Goal: Book appointment/travel/reservation

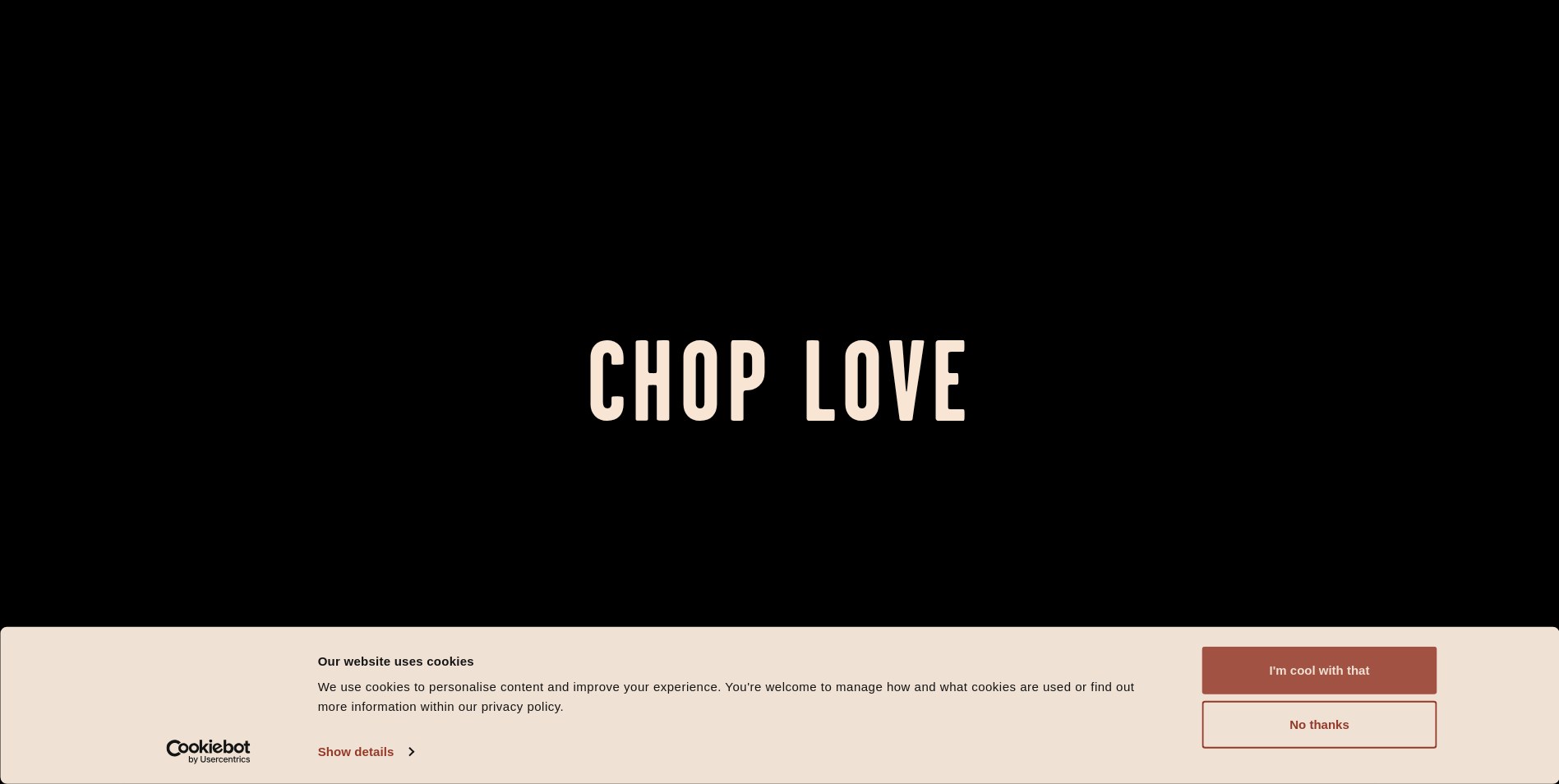
click at [1291, 675] on button "I'm cool with that" at bounding box center [1320, 670] width 235 height 47
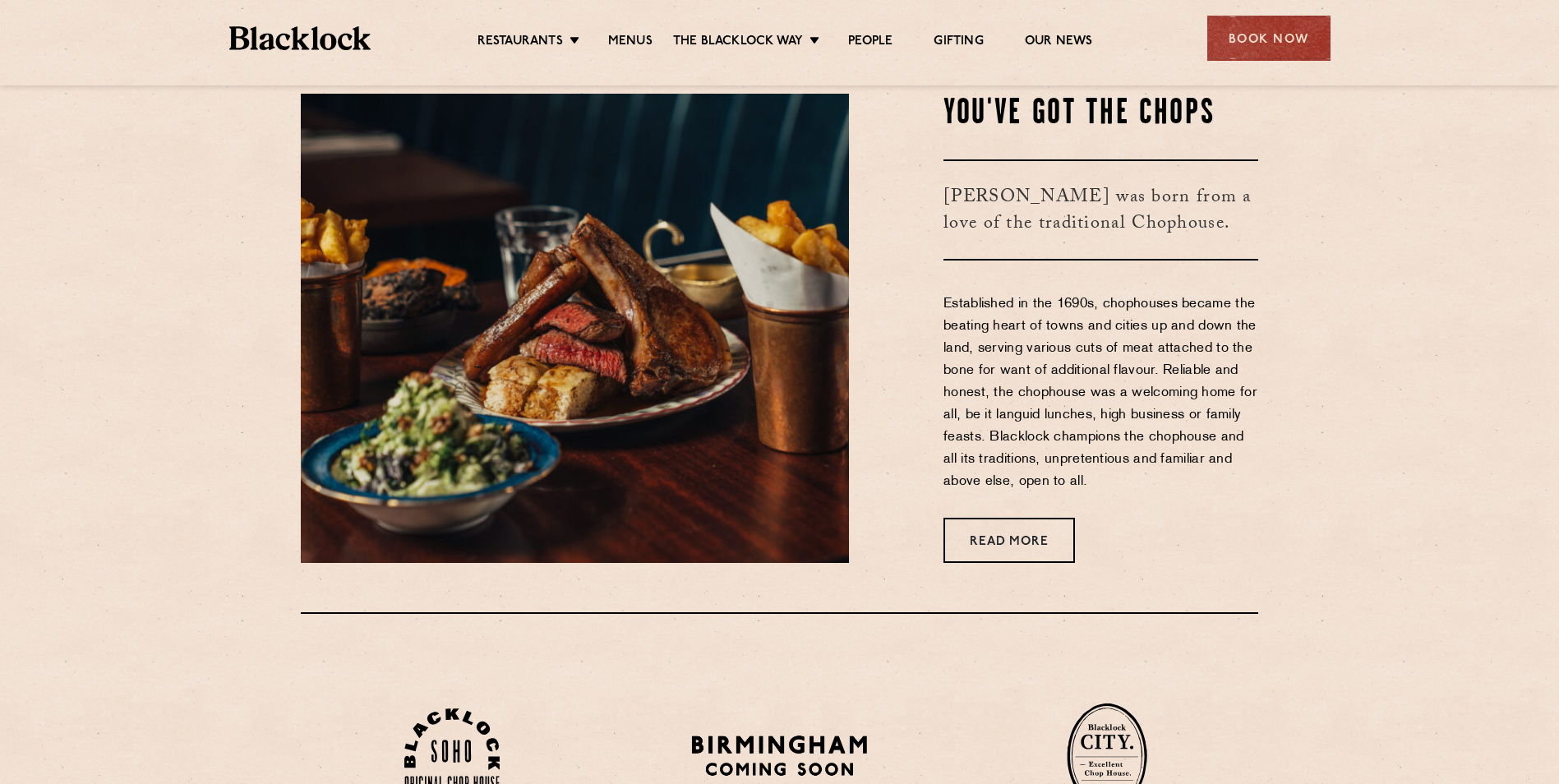
scroll to position [821, 0]
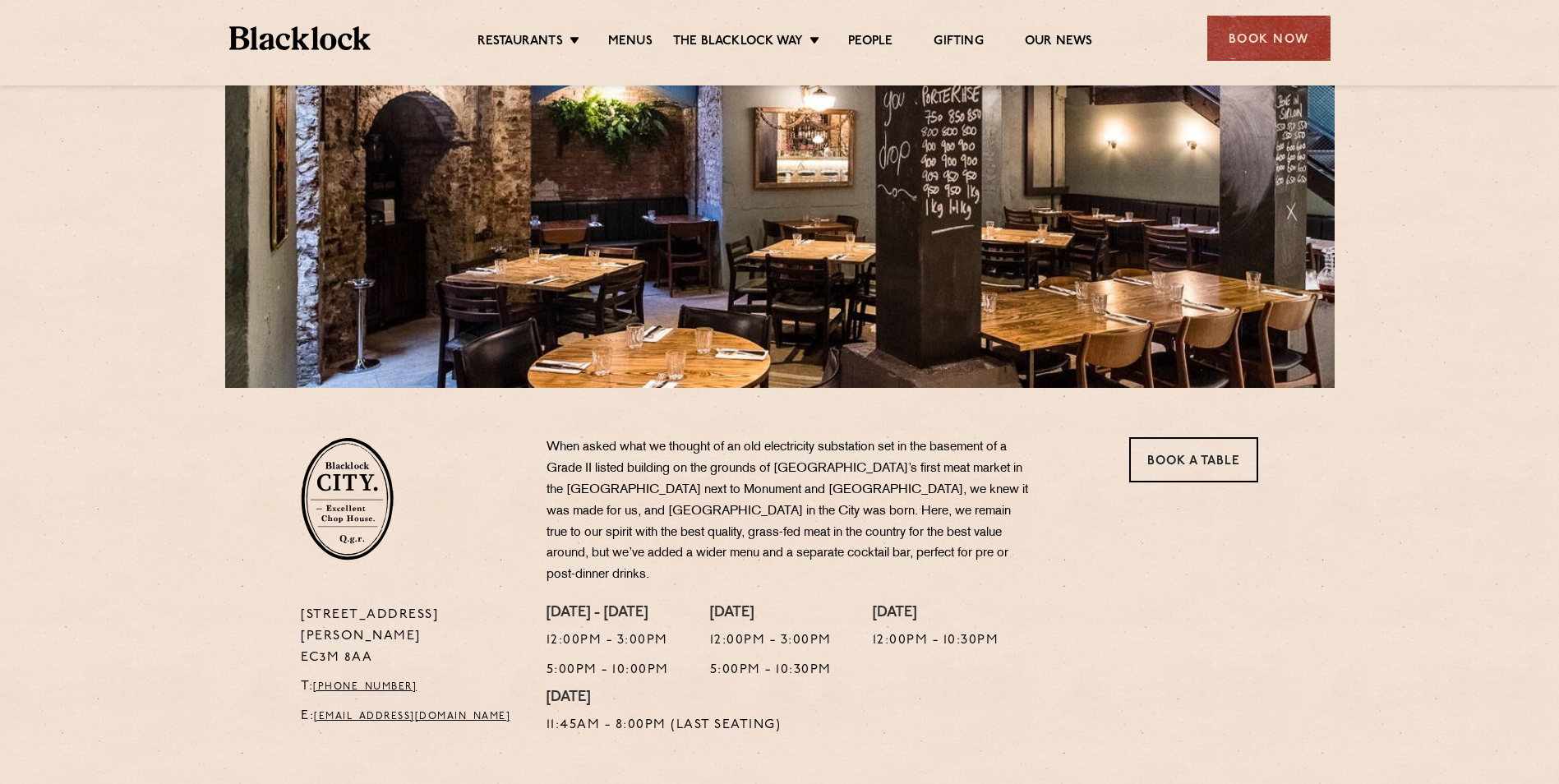
scroll to position [411, 0]
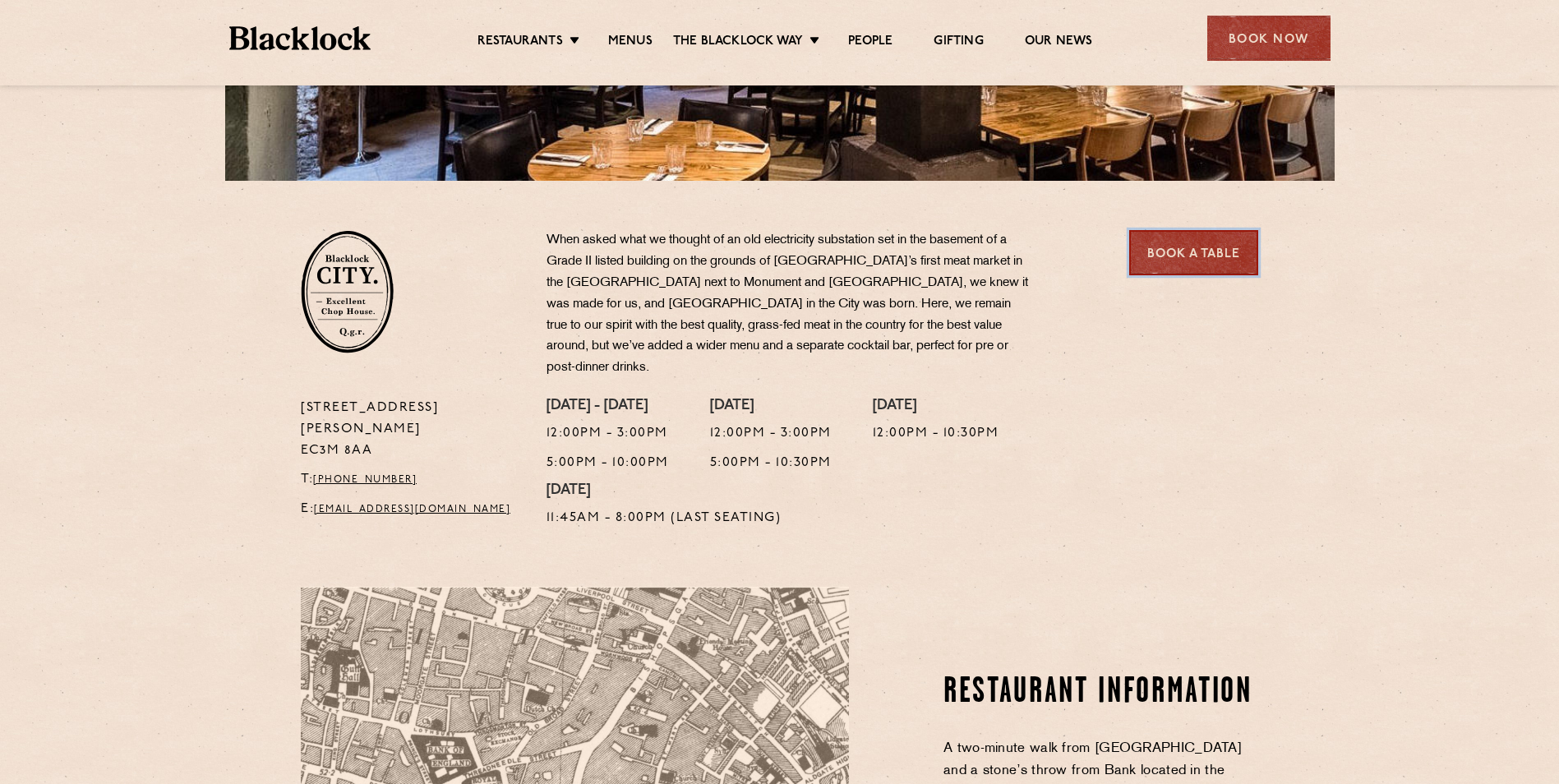
click at [1211, 254] on link "Book a Table" at bounding box center [1194, 252] width 129 height 45
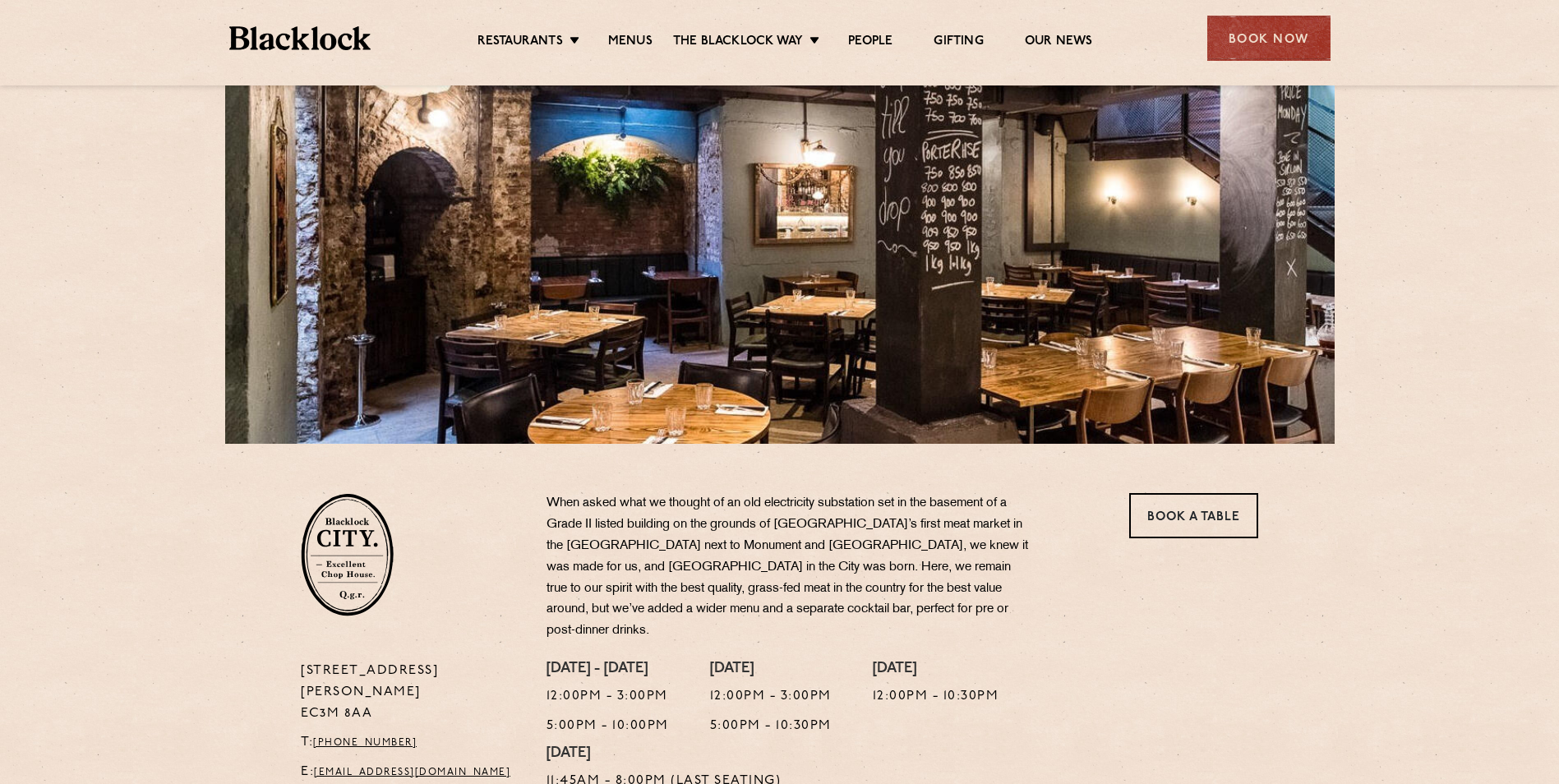
scroll to position [0, 0]
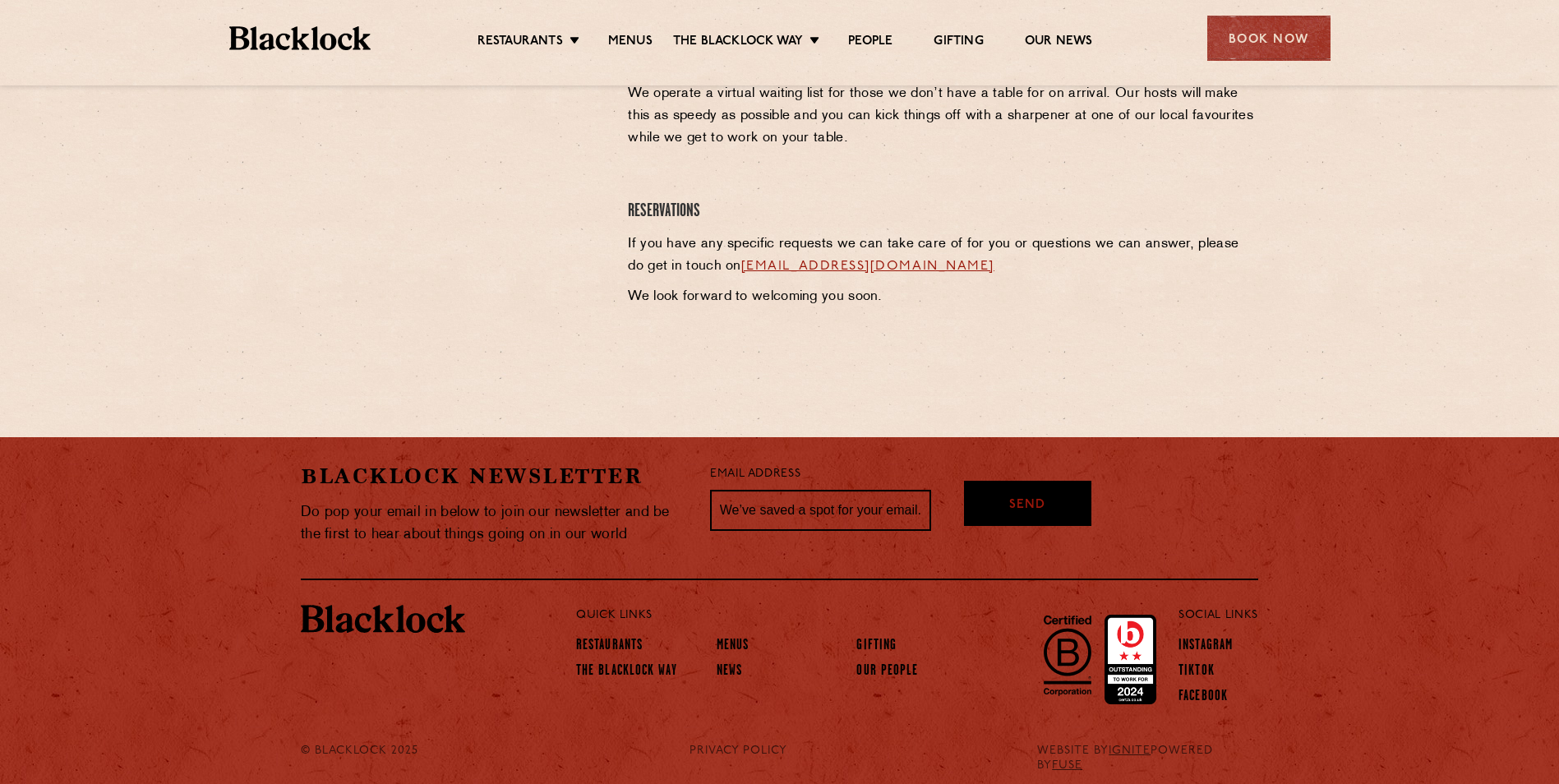
scroll to position [801, 0]
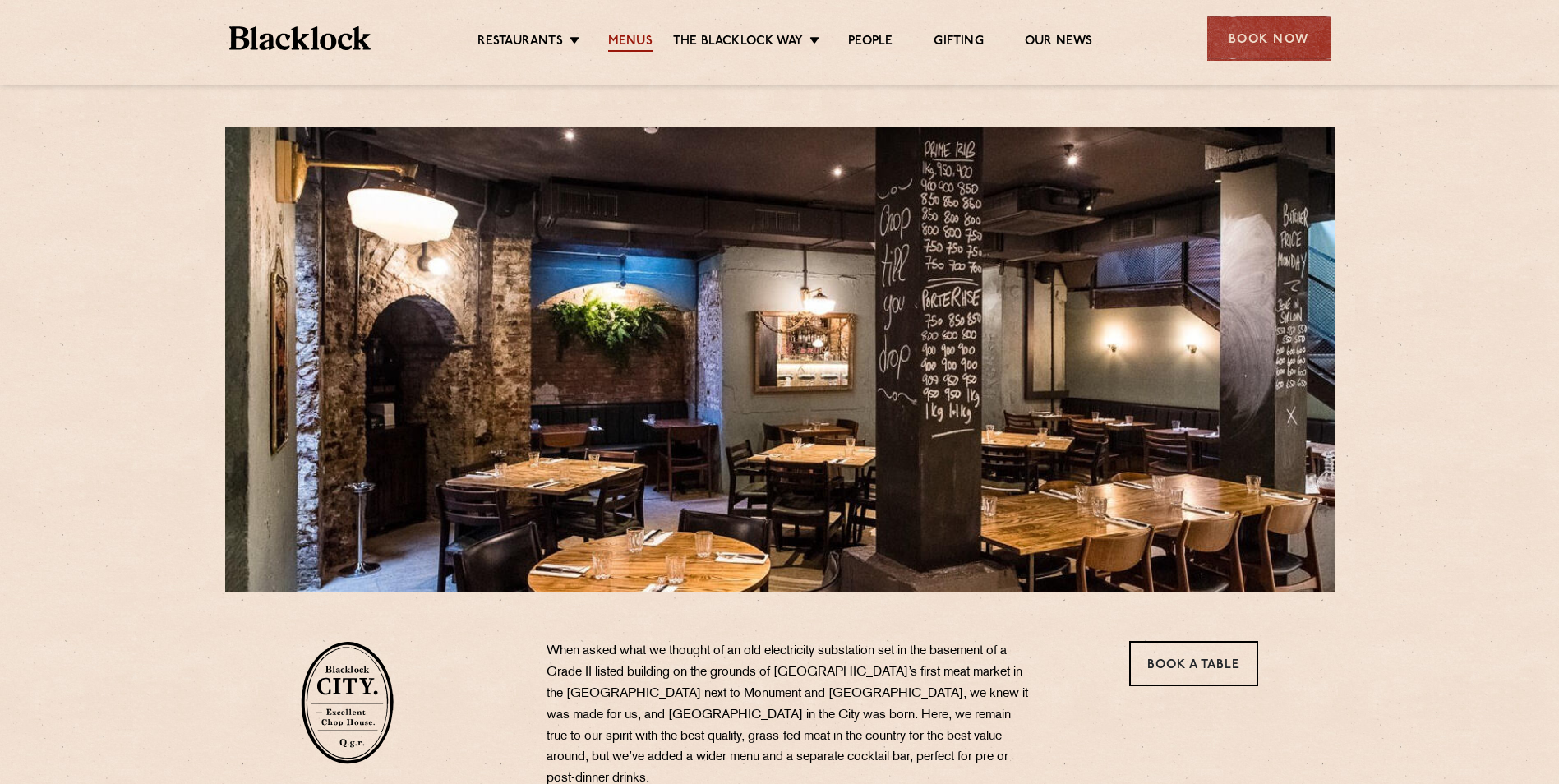
click at [633, 47] on link "Menus" at bounding box center [630, 43] width 45 height 18
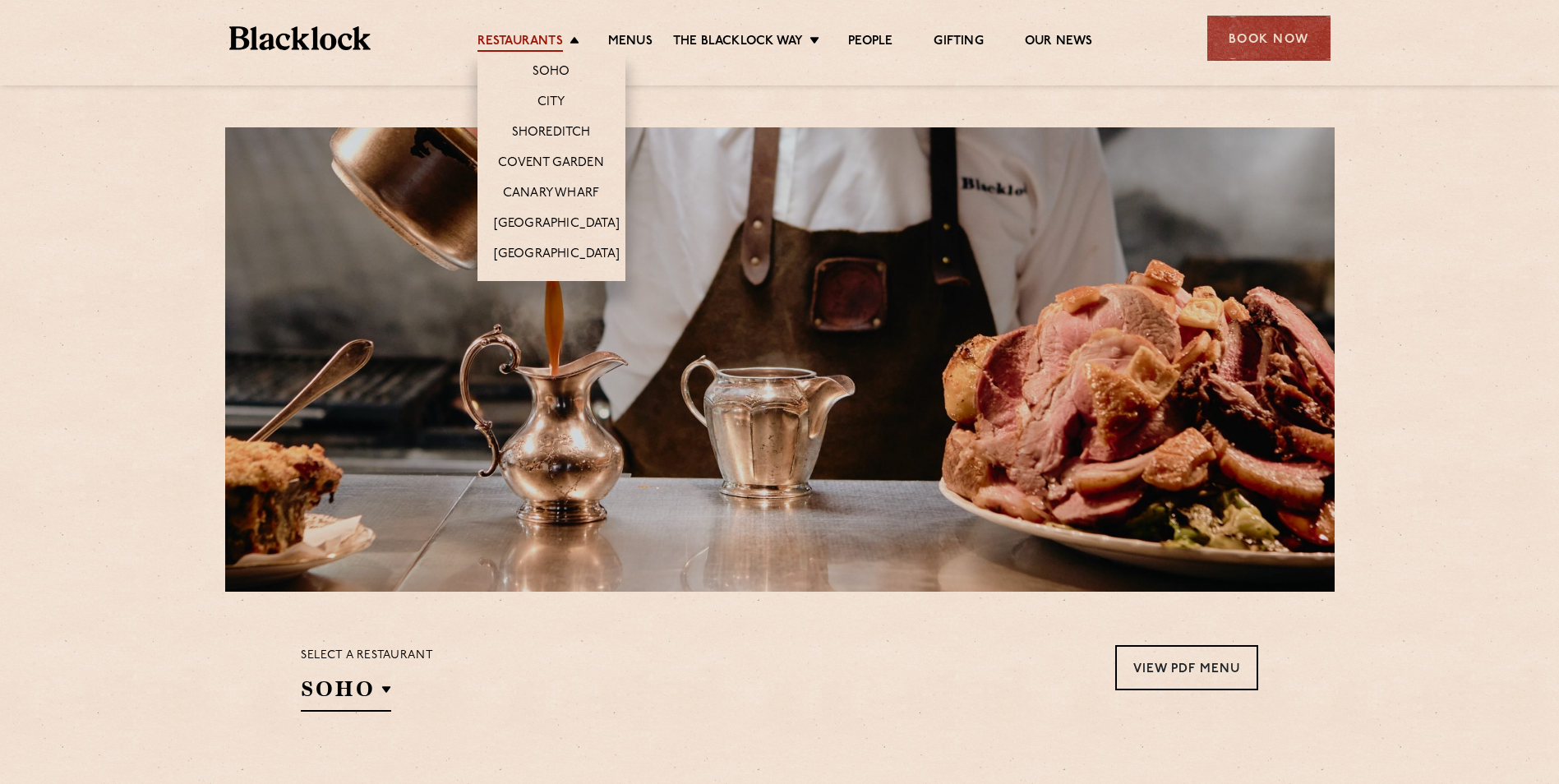
click at [539, 37] on link "Restaurants" at bounding box center [521, 43] width 86 height 18
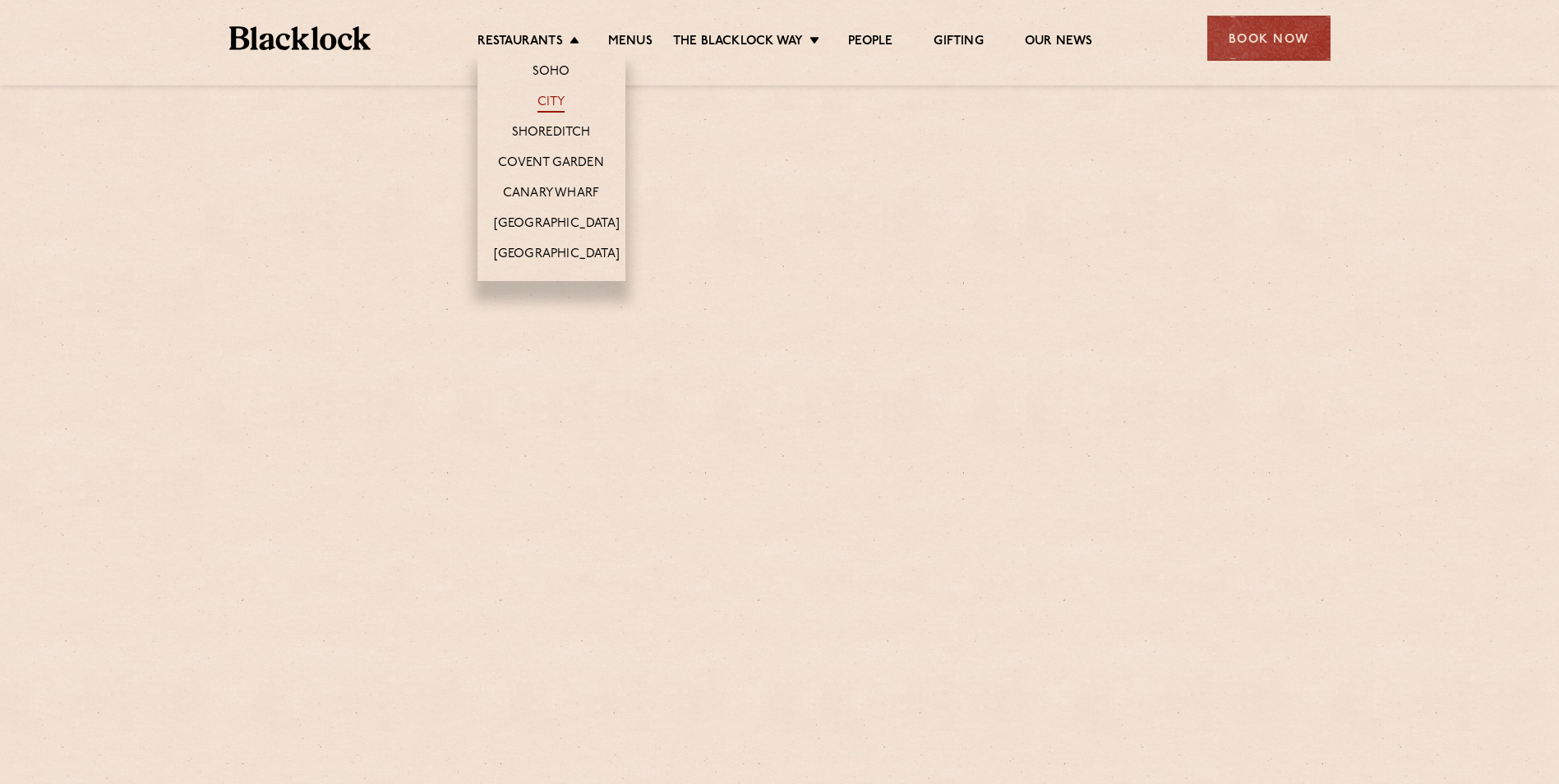
click at [549, 107] on link "City" at bounding box center [551, 103] width 28 height 18
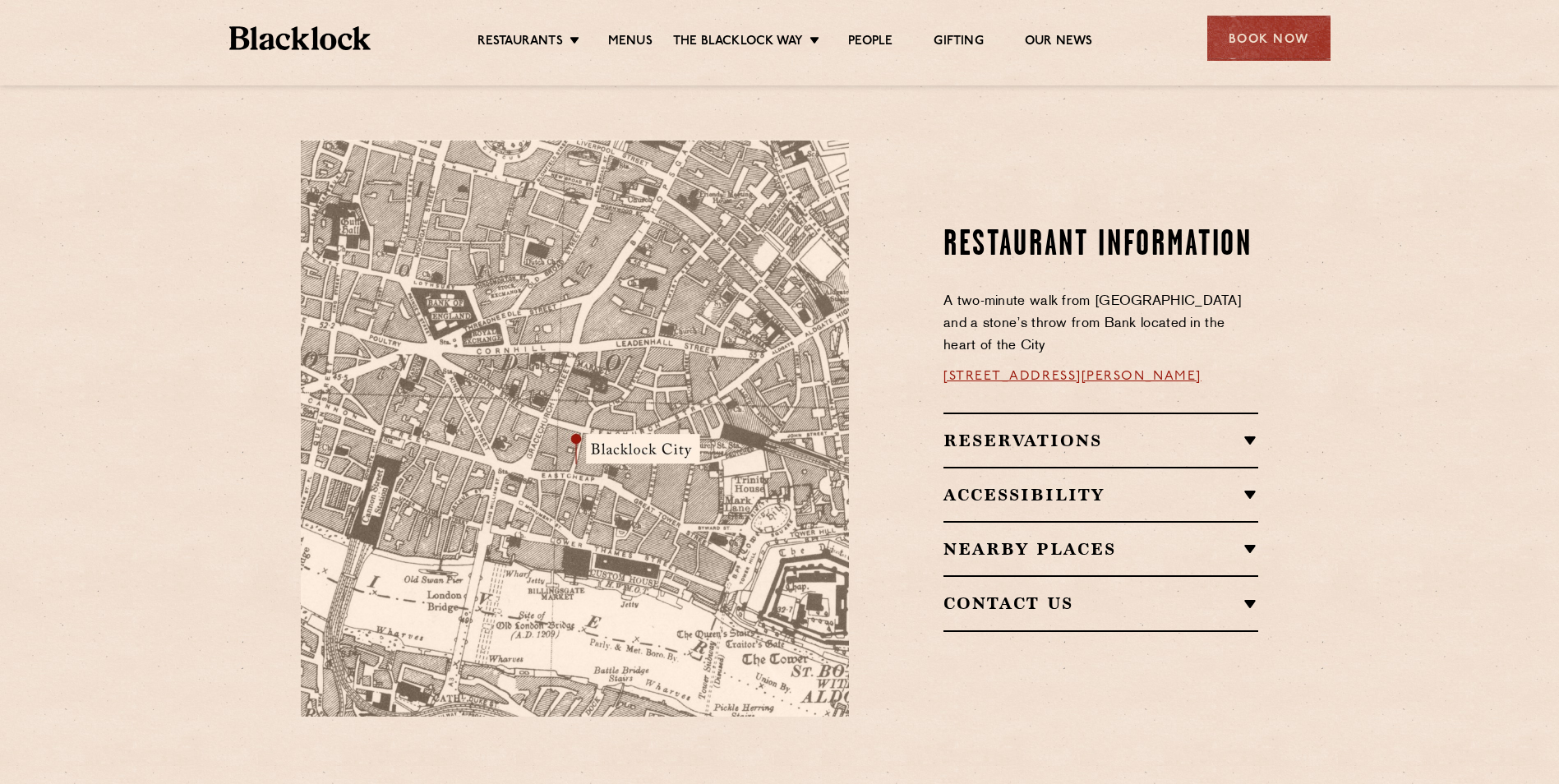
scroll to position [821, 0]
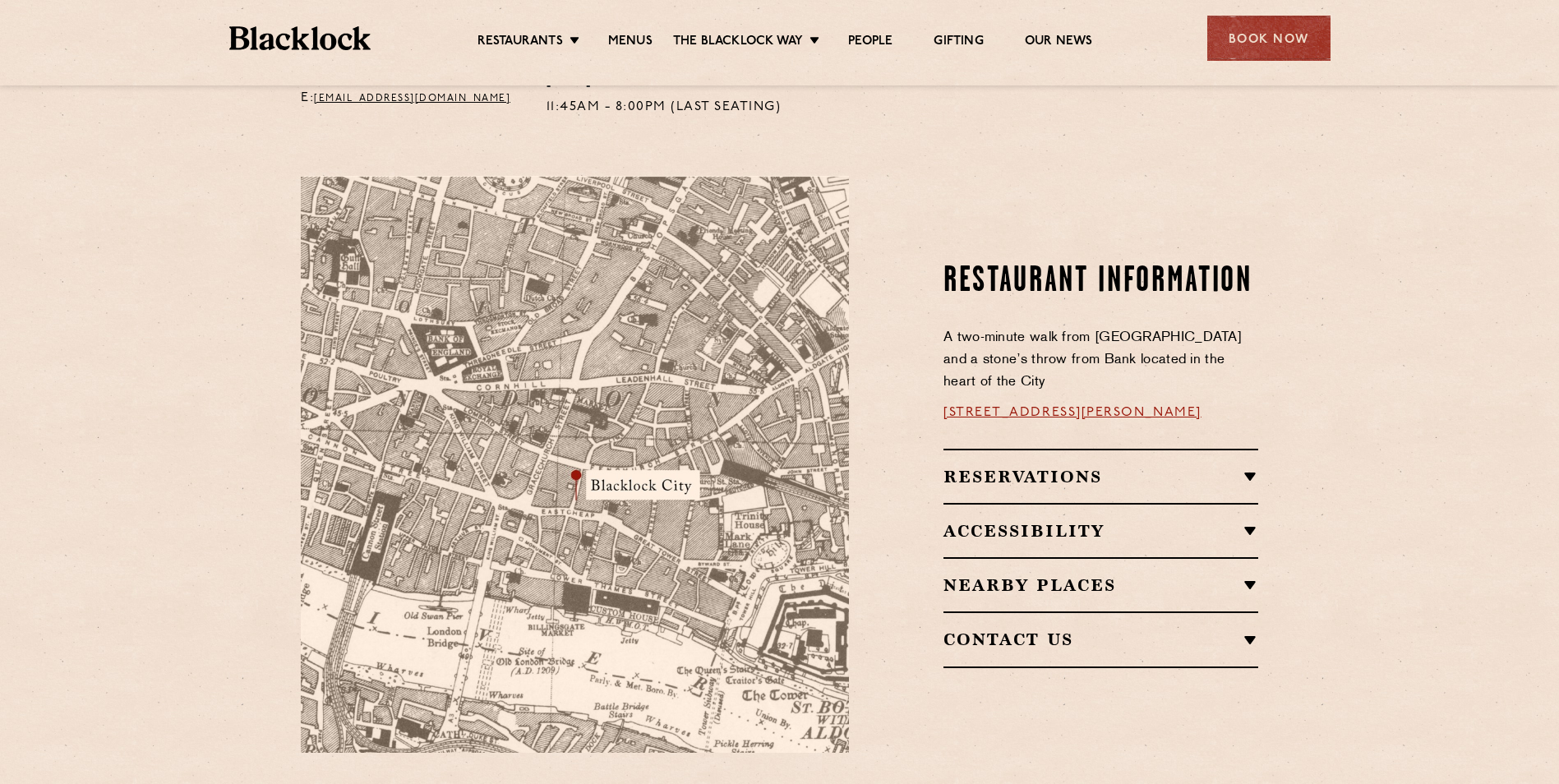
click at [1254, 629] on h2 "Contact Us" at bounding box center [1101, 639] width 315 height 20
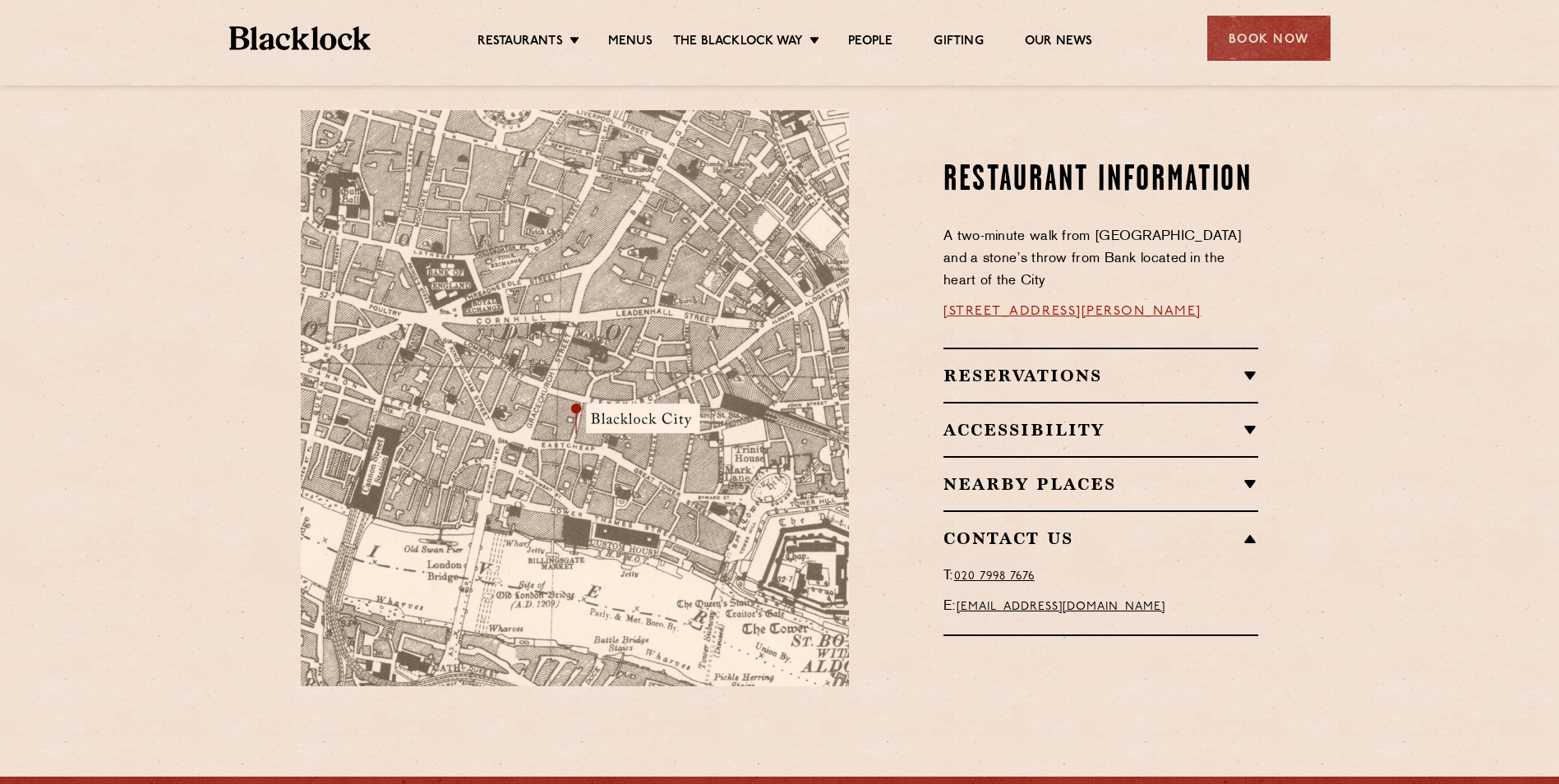
scroll to position [887, 0]
drag, startPoint x: 1015, startPoint y: 586, endPoint x: 1098, endPoint y: 660, distance: 111.2
click at [1098, 660] on div "Restaurant Information A two-minute walk from Monument tube station and a stone…" at bounding box center [1066, 398] width 409 height 576
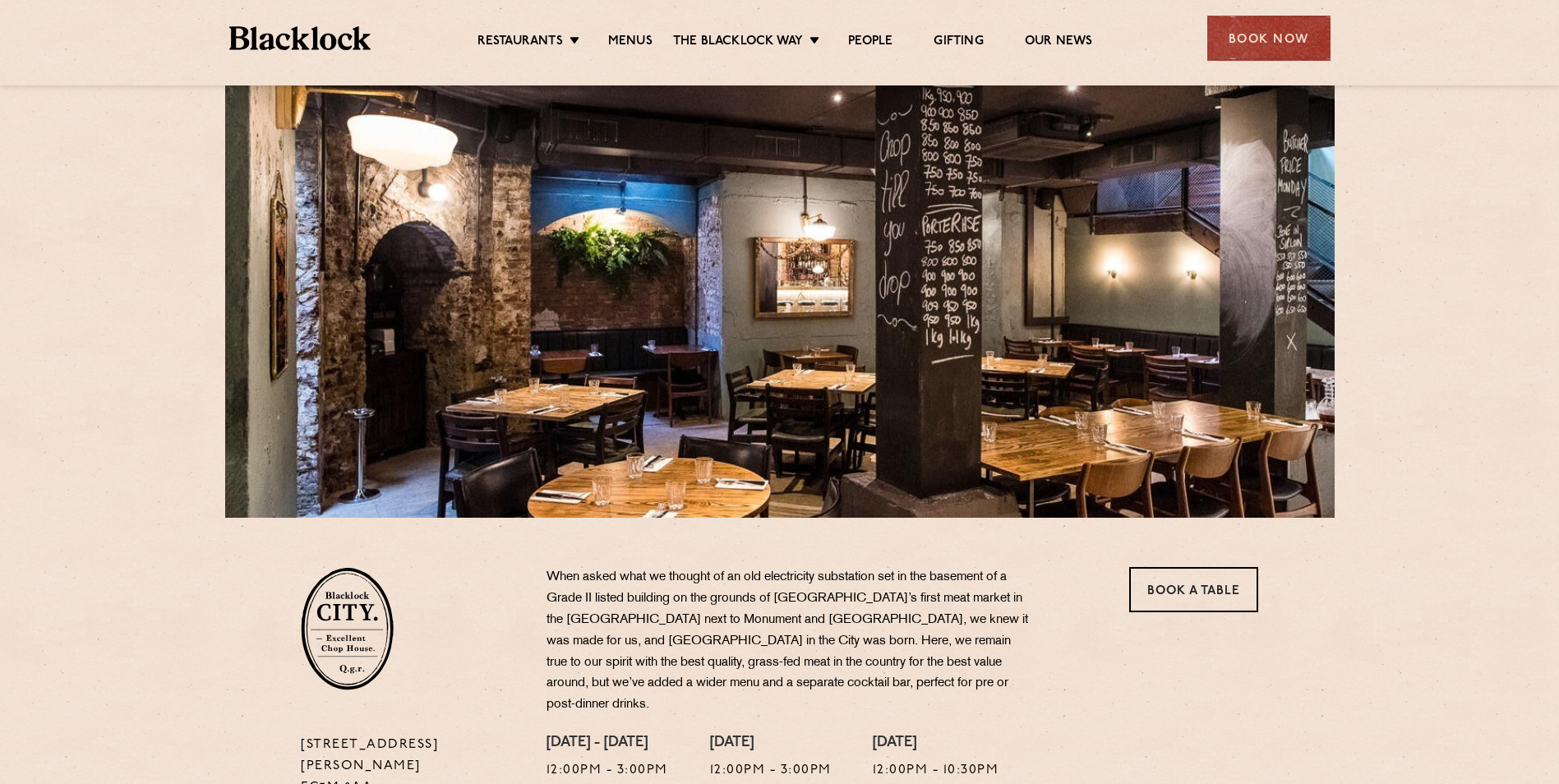
scroll to position [0, 0]
